Goal: Check status: Check status

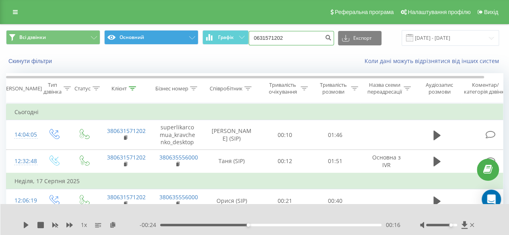
drag, startPoint x: 239, startPoint y: 39, endPoint x: 179, endPoint y: 39, distance: 60.0
click at [180, 39] on div "Всі дзвінки Основний Графік 0631571202 Експорт .csv .xls .xlsx 19.05.2025 - 19.…" at bounding box center [254, 38] width 497 height 16
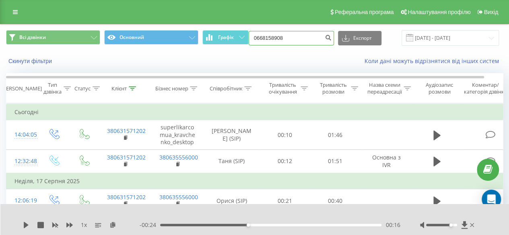
type input "0668158908"
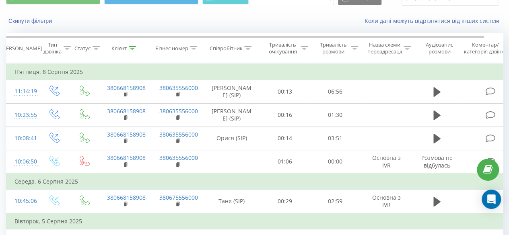
scroll to position [80, 0]
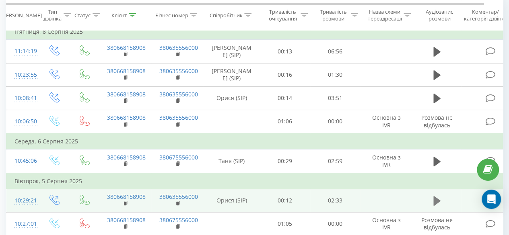
click at [437, 201] on icon at bounding box center [436, 201] width 7 height 10
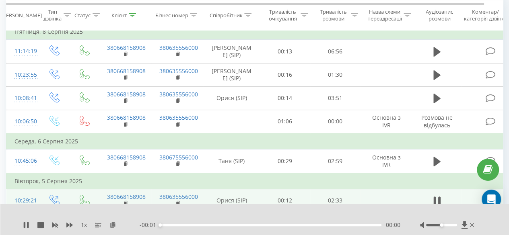
scroll to position [121, 0]
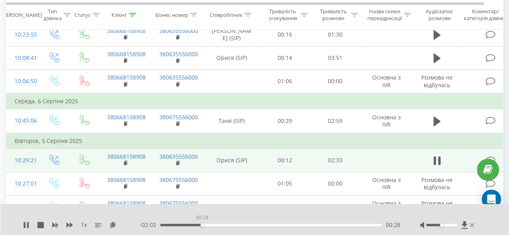
click at [202, 225] on div "00:28" at bounding box center [270, 225] width 221 height 2
click at [251, 225] on div "00:31" at bounding box center [270, 225] width 221 height 2
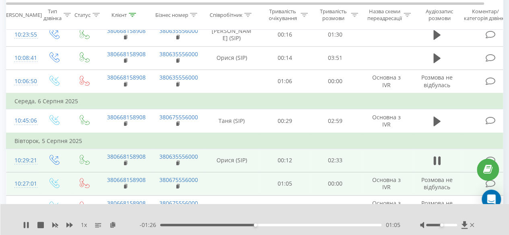
scroll to position [80, 0]
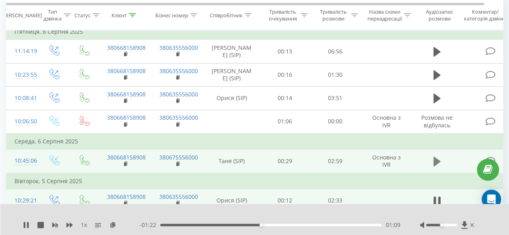
click at [437, 165] on icon at bounding box center [436, 161] width 7 height 11
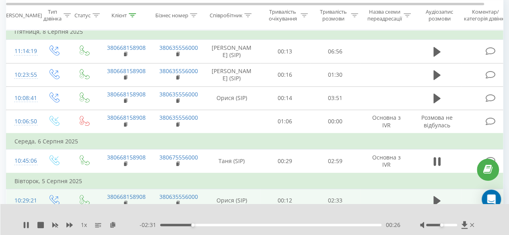
click at [217, 226] on div "00:26" at bounding box center [270, 225] width 221 height 2
drag, startPoint x: 274, startPoint y: 229, endPoint x: 278, endPoint y: 241, distance: 12.9
click at [278, 155] on html "[DOMAIN_NAME] 0668158908 Проекти [DOMAIN_NAME] Дашборд Центр звернень Журнал дз…" at bounding box center [254, 37] width 509 height 235
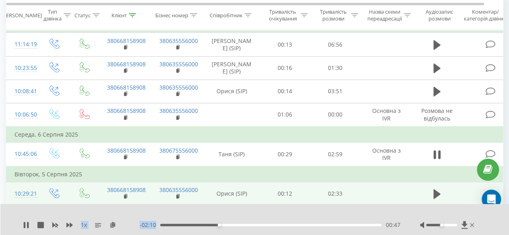
click at [276, 226] on div "00:47" at bounding box center [270, 225] width 221 height 2
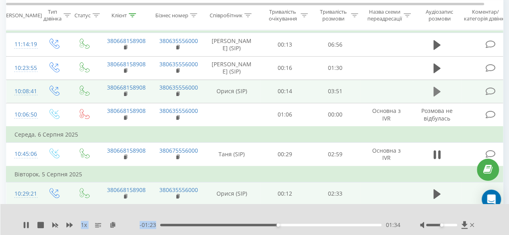
click at [434, 94] on icon at bounding box center [436, 92] width 7 height 10
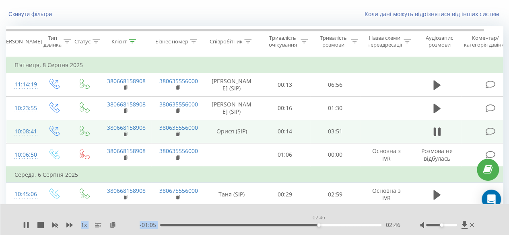
click at [319, 225] on div "02:46" at bounding box center [270, 225] width 221 height 2
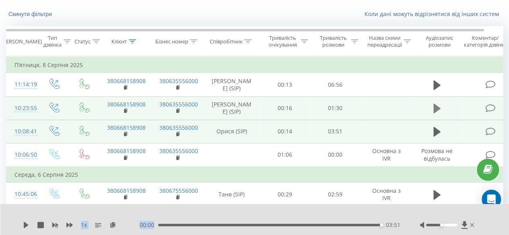
click at [439, 111] on icon at bounding box center [436, 108] width 7 height 11
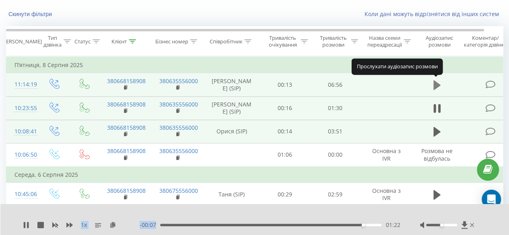
click at [435, 88] on icon at bounding box center [436, 85] width 7 height 11
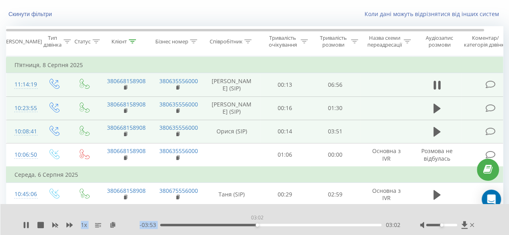
click at [257, 225] on div "03:02" at bounding box center [270, 225] width 221 height 2
drag, startPoint x: 260, startPoint y: 227, endPoint x: 266, endPoint y: 227, distance: 6.5
click at [260, 227] on div "03:07" at bounding box center [270, 225] width 221 height 2
click at [263, 225] on div "03:13" at bounding box center [270, 225] width 221 height 2
click at [267, 225] on div "03:19" at bounding box center [270, 225] width 221 height 2
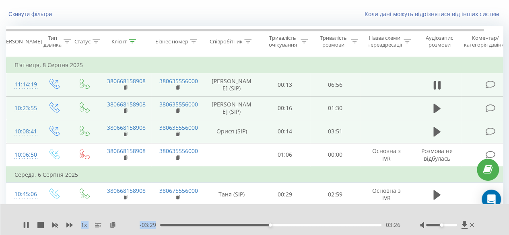
click at [273, 225] on div "03:26" at bounding box center [270, 225] width 221 height 2
click at [277, 225] on div "03:39" at bounding box center [270, 225] width 221 height 2
click at [285, 225] on div "03:54" at bounding box center [270, 225] width 221 height 2
click at [290, 227] on div "04:03" at bounding box center [270, 225] width 221 height 2
click at [295, 226] on div "04:12" at bounding box center [270, 225] width 221 height 2
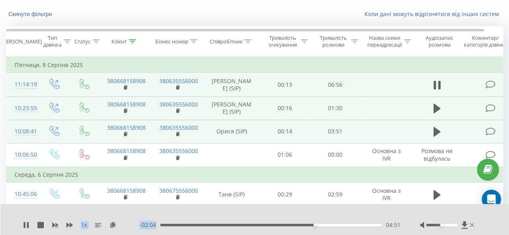
click at [319, 227] on div "04:51" at bounding box center [270, 225] width 221 height 2
click at [323, 226] on div "04:58" at bounding box center [270, 225] width 221 height 2
click at [328, 226] on div "05:16" at bounding box center [270, 225] width 221 height 2
click at [335, 225] on div "05:26" at bounding box center [270, 225] width 221 height 2
click at [344, 226] on div "05:29" at bounding box center [270, 225] width 221 height 2
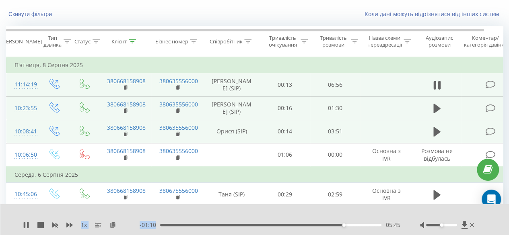
click at [351, 227] on div "05:45" at bounding box center [270, 225] width 221 height 2
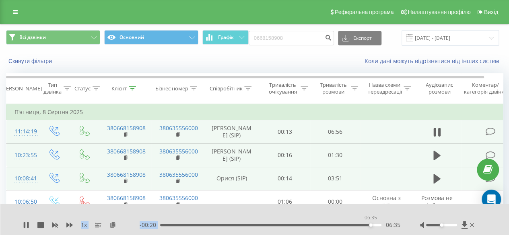
click at [371, 225] on div "06:35" at bounding box center [270, 225] width 221 height 2
click at [376, 225] on div "06:45" at bounding box center [270, 225] width 221 height 2
click at [27, 229] on button at bounding box center [26, 225] width 6 height 6
